Goal: Task Accomplishment & Management: Use online tool/utility

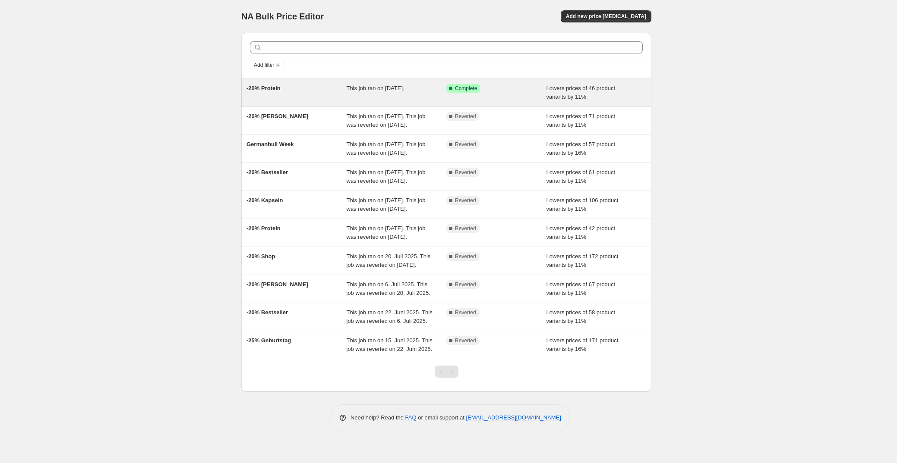
click at [522, 90] on div "Success Complete Complete" at bounding box center [489, 88] width 87 height 9
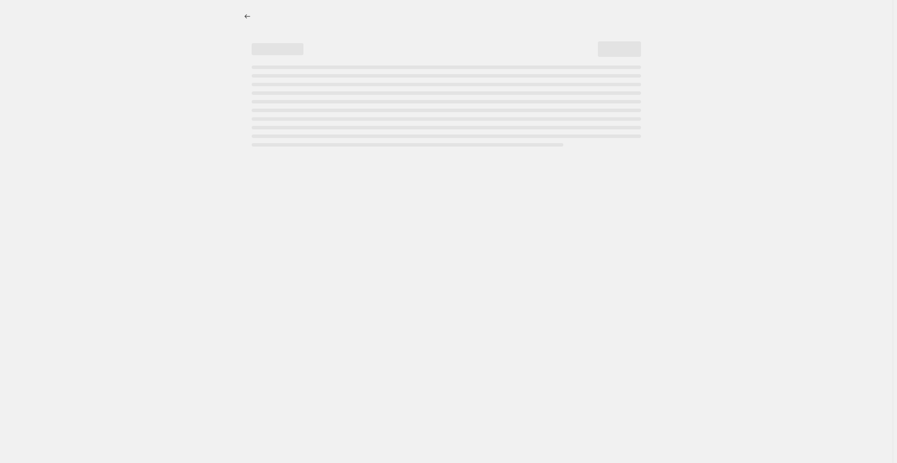
select select "percentage"
select select "no_change"
select select "collection"
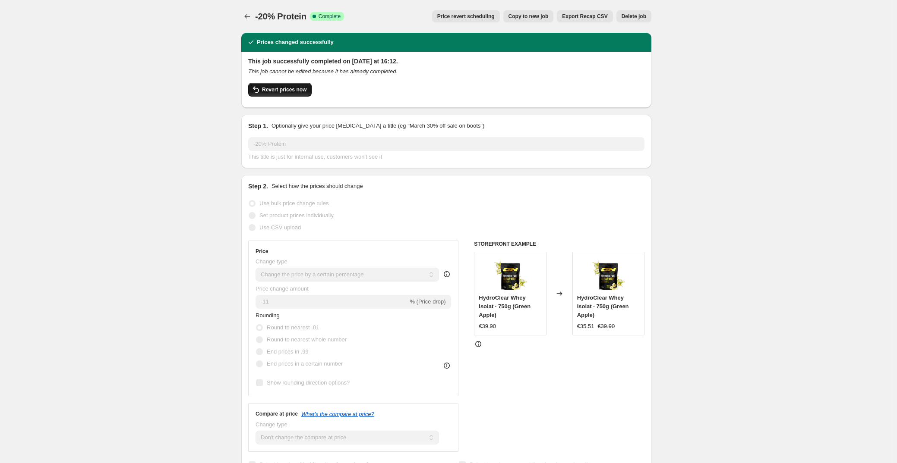
click at [288, 93] on button "Revert prices now" at bounding box center [279, 90] width 63 height 14
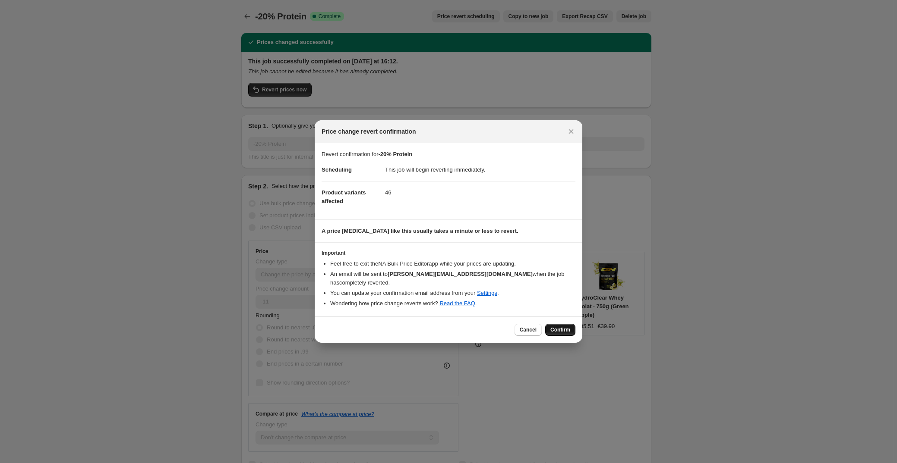
click at [562, 327] on span "Confirm" at bounding box center [560, 330] width 20 height 7
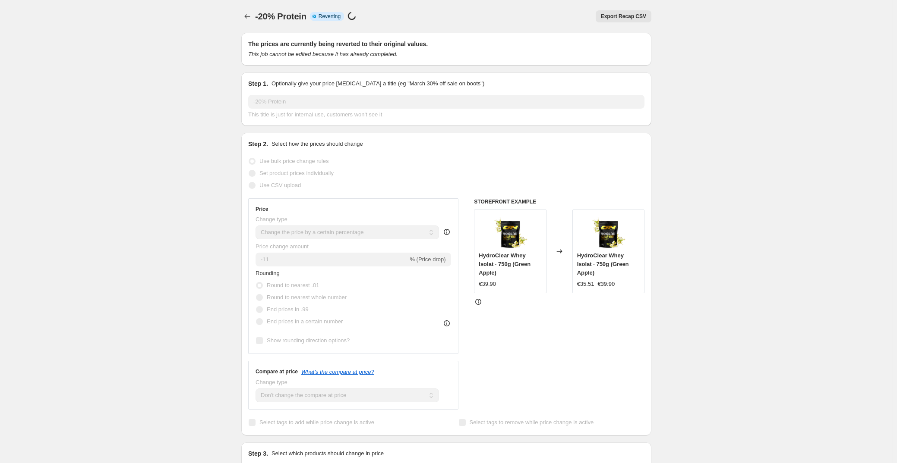
select select "percentage"
select select "no_change"
select select "collection"
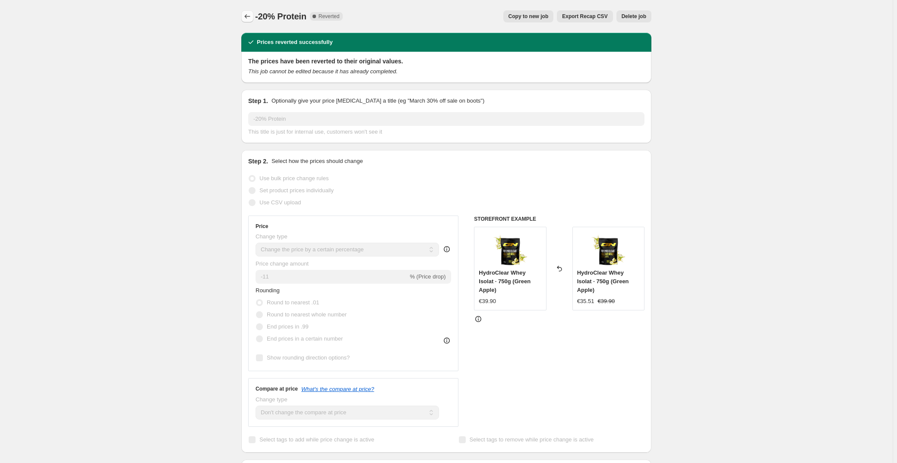
click at [250, 16] on icon "Price change jobs" at bounding box center [247, 16] width 9 height 9
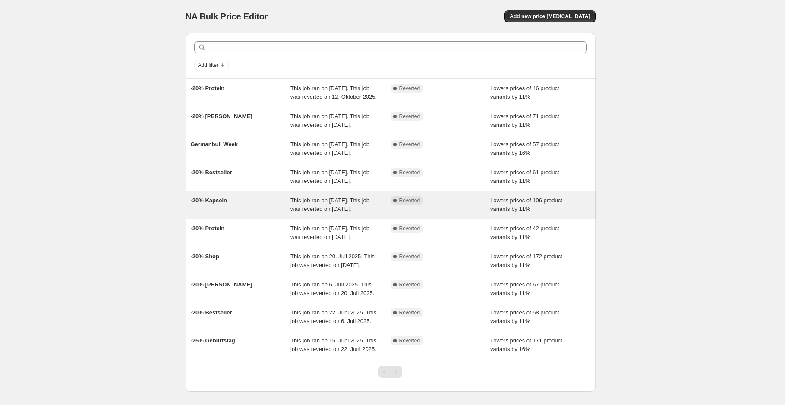
click at [246, 214] on div "-20% Kapseln" at bounding box center [241, 204] width 100 height 17
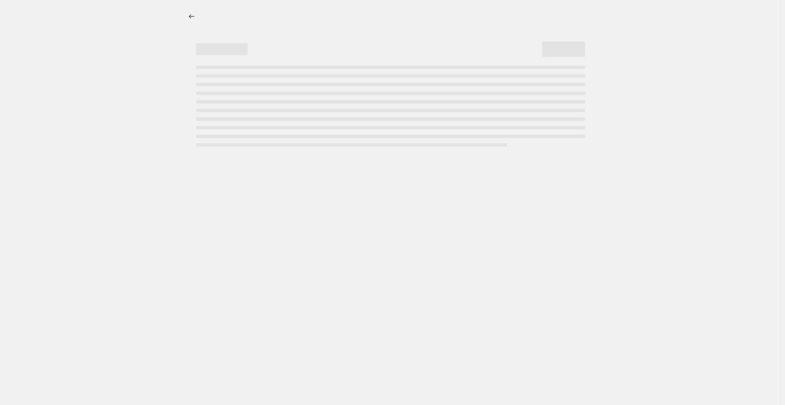
select select "percentage"
select select "no_change"
select select "collection"
select select "not_equal"
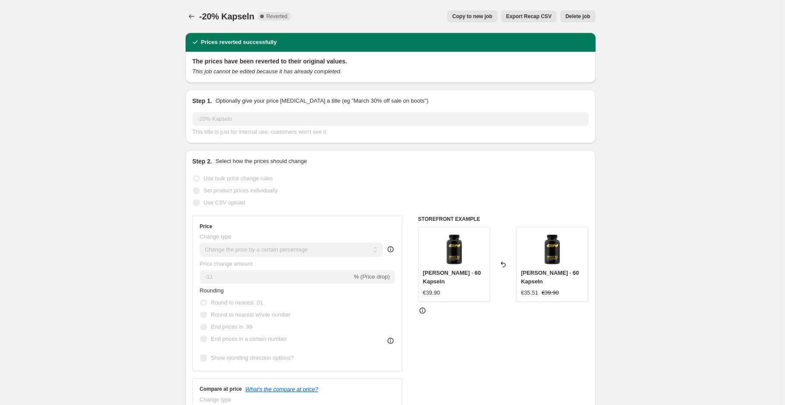
click at [480, 16] on span "Copy to new job" at bounding box center [472, 16] width 40 height 7
select select "percentage"
select select "no_change"
select select "collection"
select select "not_equal"
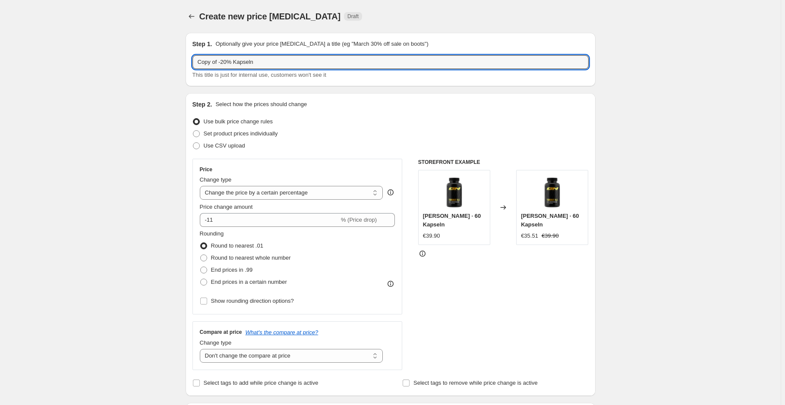
drag, startPoint x: 220, startPoint y: 63, endPoint x: 143, endPoint y: 73, distance: 77.9
type input "-20% Kapseln"
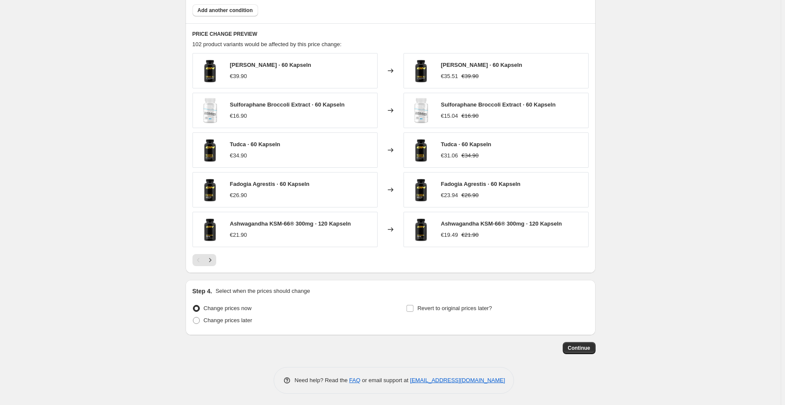
scroll to position [554, 0]
click at [573, 349] on span "Continue" at bounding box center [579, 347] width 22 height 7
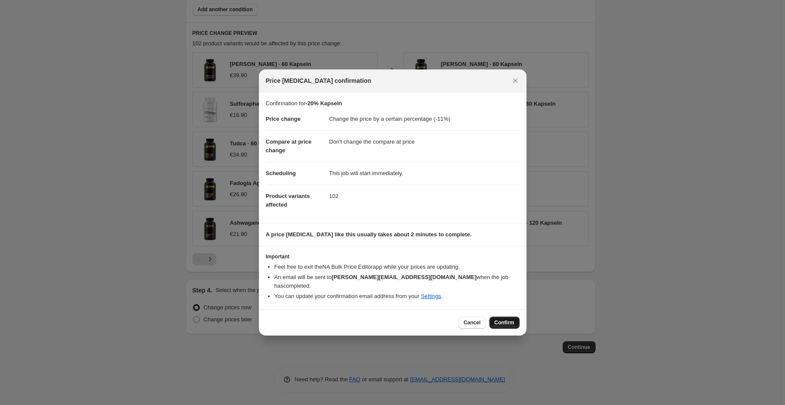
click at [504, 319] on span "Confirm" at bounding box center [504, 322] width 20 height 7
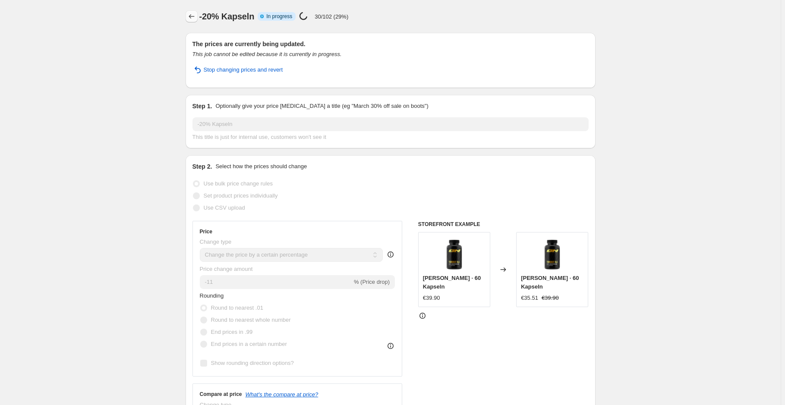
click at [192, 14] on icon "Price change jobs" at bounding box center [191, 16] width 9 height 9
